Goal: Transaction & Acquisition: Download file/media

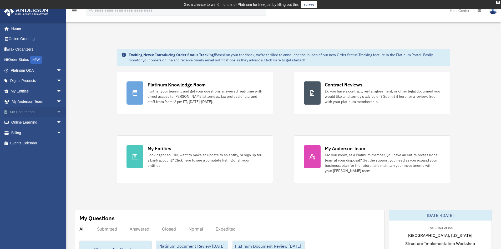
click at [57, 114] on span "arrow_drop_down" at bounding box center [62, 112] width 11 height 11
click at [21, 123] on link "Box" at bounding box center [38, 122] width 62 height 11
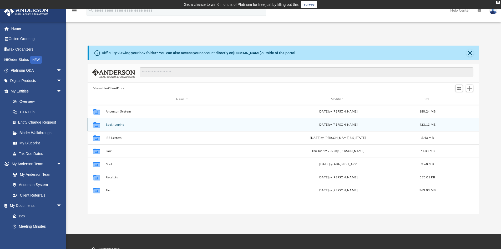
scroll to position [116, 388]
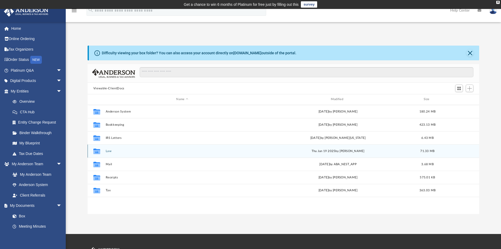
click at [105, 151] on div "Collaborated Folder Law [DATE] by [PERSON_NAME] 71.33 MB" at bounding box center [284, 150] width 392 height 13
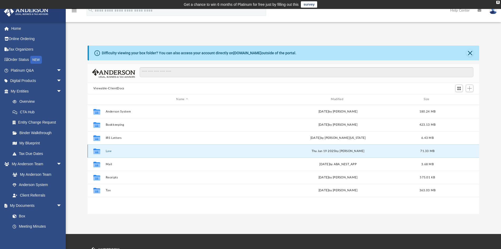
click at [107, 151] on button "Law" at bounding box center [182, 150] width 153 height 3
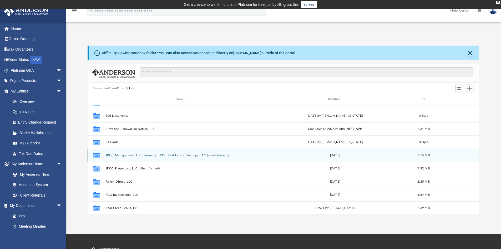
scroll to position [79, 0]
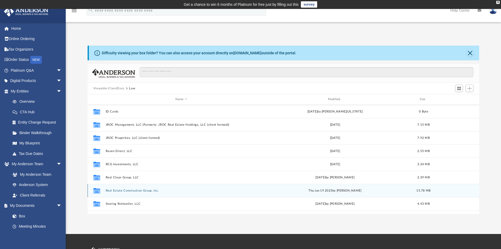
click at [128, 189] on button "Real Estate Construction Group, Inc." at bounding box center [182, 190] width 152 height 3
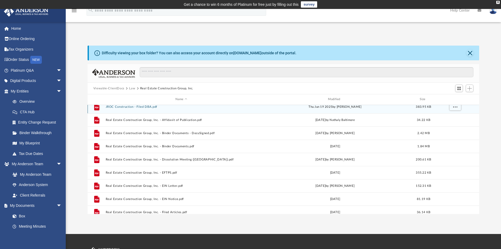
scroll to position [158, 0]
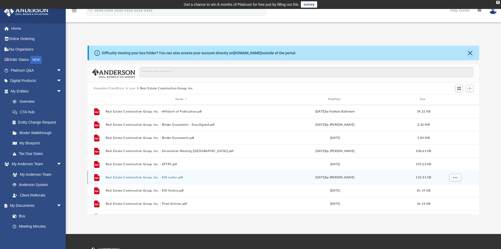
click at [136, 176] on button "Real Estate Construction Group, Inc. - EIN Letter.pdf" at bounding box center [182, 177] width 152 height 3
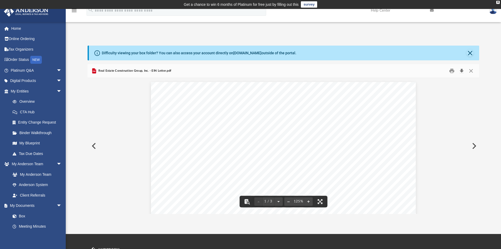
click at [461, 71] on button "Download" at bounding box center [461, 71] width 9 height 8
